Goal: Check status

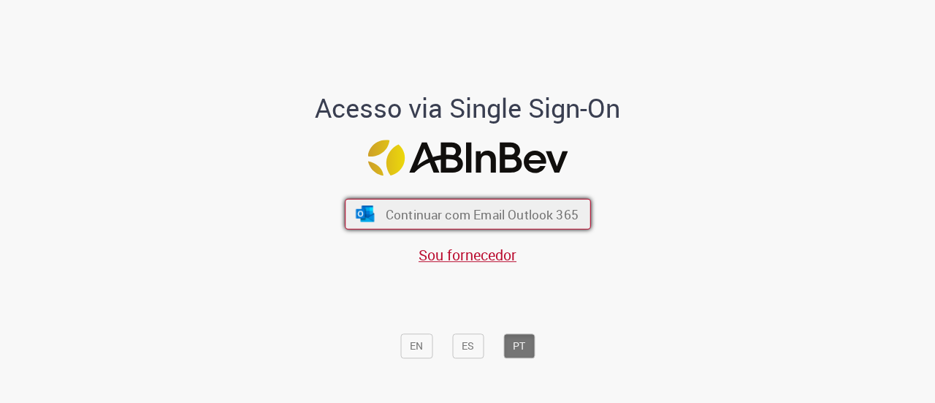
click at [507, 216] on span "Continuar com Email Outlook 365" at bounding box center [481, 213] width 193 height 17
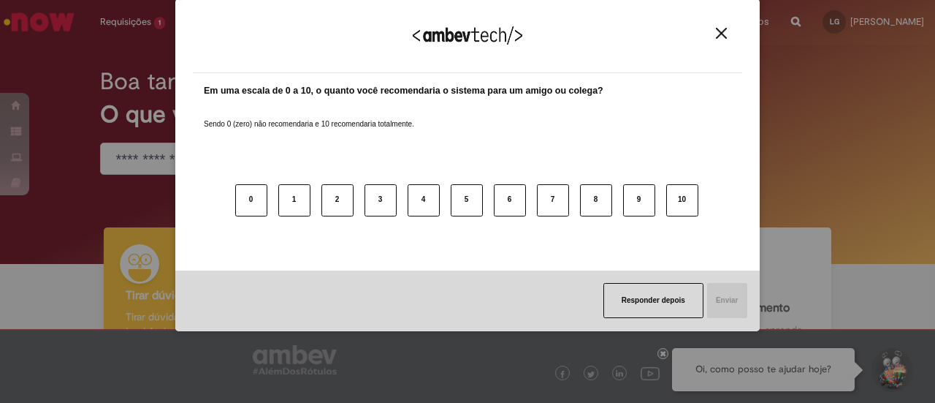
click at [151, 4] on div "Agradecemos seu feedback! Em uma escala de 0 a 10, o quanto você recomendaria o…" at bounding box center [467, 201] width 935 height 403
click at [142, 18] on div "Agradecemos seu feedback! Em uma escala de 0 a 10, o quanto você recomendaria o…" at bounding box center [467, 201] width 935 height 403
click at [728, 37] on button "Close" at bounding box center [722, 33] width 20 height 12
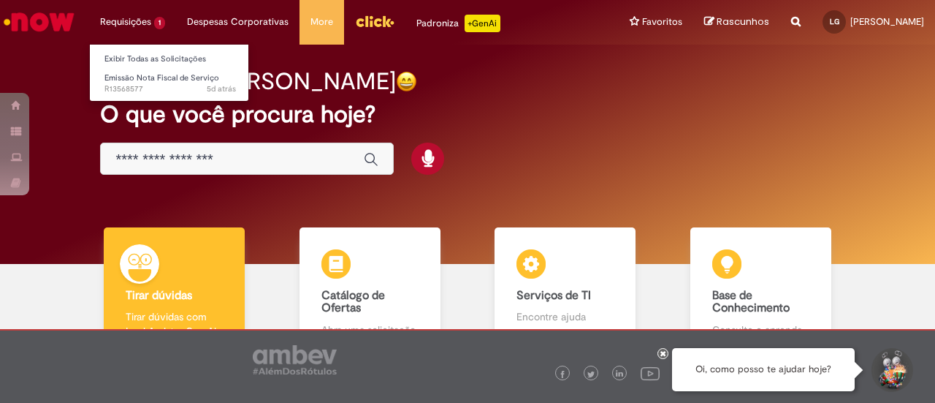
click at [121, 25] on li "Requisições 1 Exibir Todas as Solicitações Emissão Nota Fiscal de Serviço 5d at…" at bounding box center [132, 22] width 87 height 44
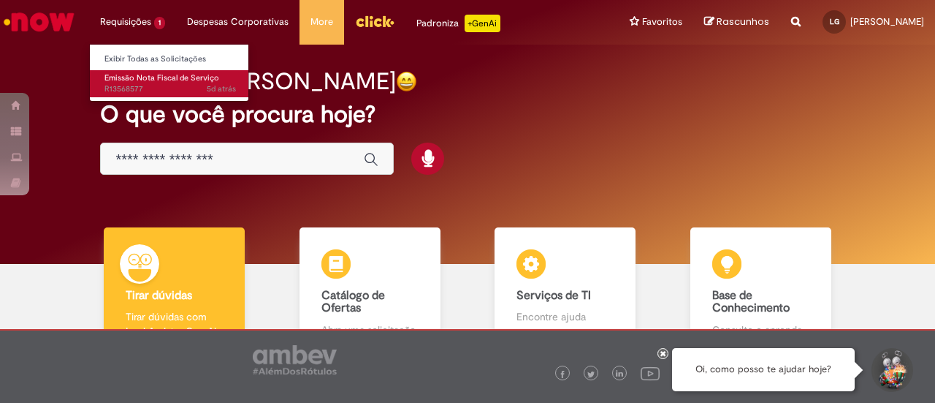
click at [167, 80] on span "Emissão Nota Fiscal de Serviço" at bounding box center [161, 77] width 115 height 11
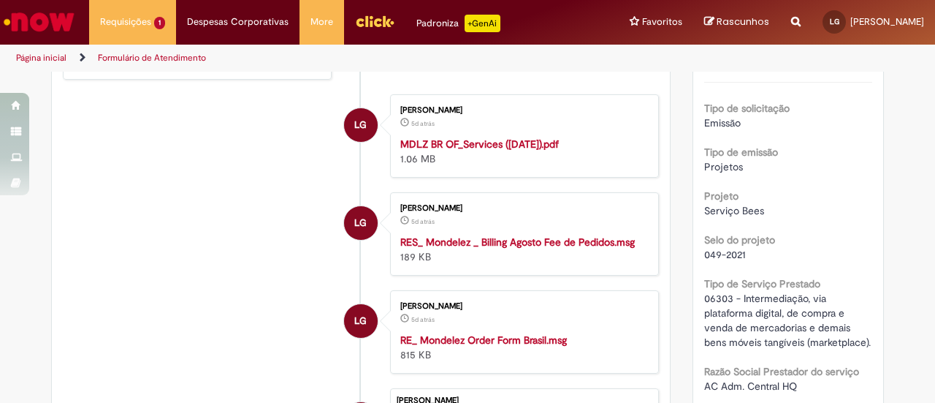
scroll to position [319, 0]
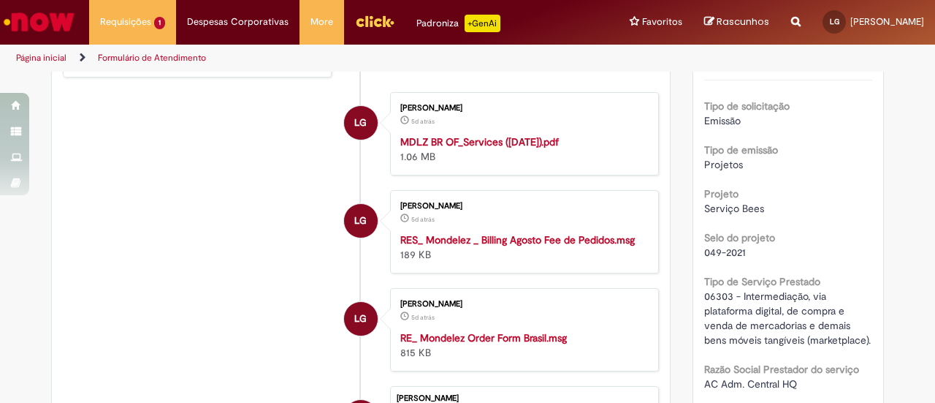
click at [484, 233] on strong "RES_ Mondelez _ Billing Agosto Fee de Pedidos.msg" at bounding box center [517, 239] width 235 height 13
